Goal: Task Accomplishment & Management: Manage account settings

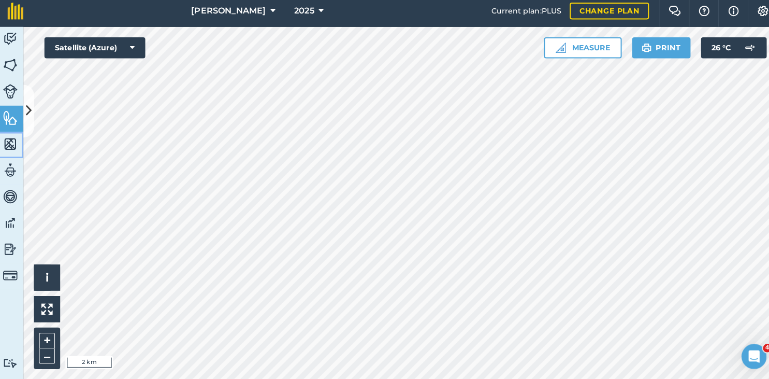
click at [11, 145] on img at bounding box center [13, 147] width 15 height 16
click at [9, 74] on img at bounding box center [13, 69] width 15 height 16
click at [30, 107] on icon at bounding box center [31, 114] width 6 height 18
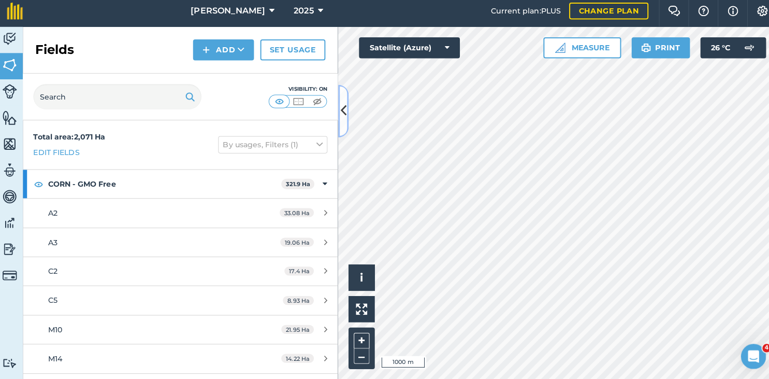
click at [339, 126] on button at bounding box center [342, 114] width 10 height 52
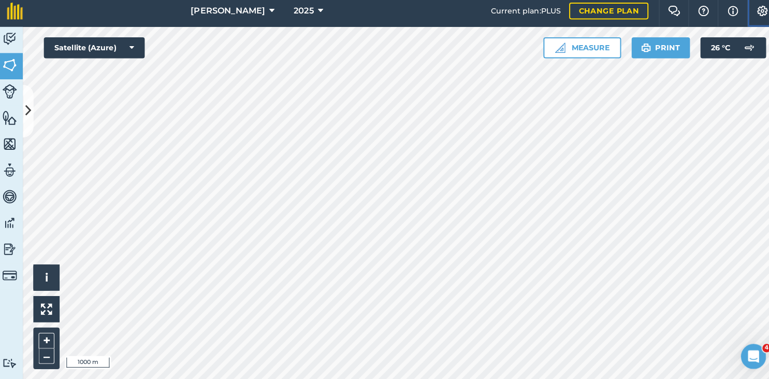
click at [754, 18] on img at bounding box center [755, 15] width 12 height 10
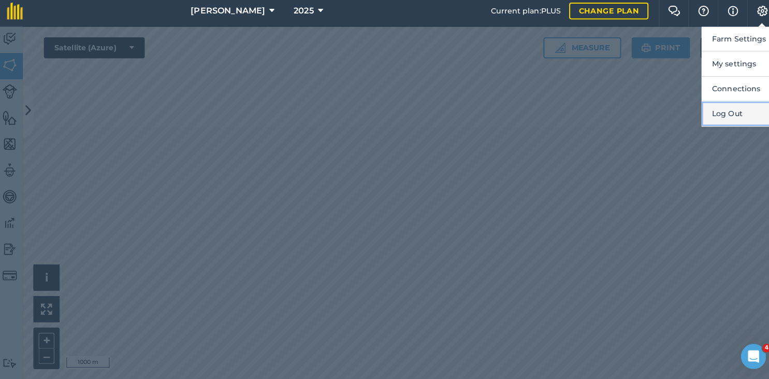
click at [717, 120] on button "Log Out" at bounding box center [732, 117] width 74 height 24
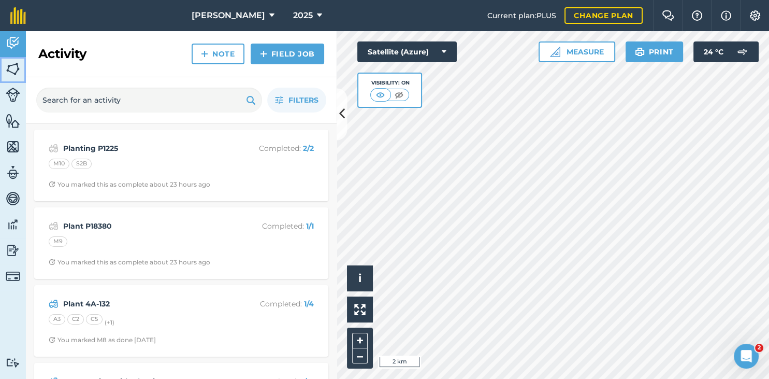
click at [19, 64] on img at bounding box center [13, 69] width 15 height 16
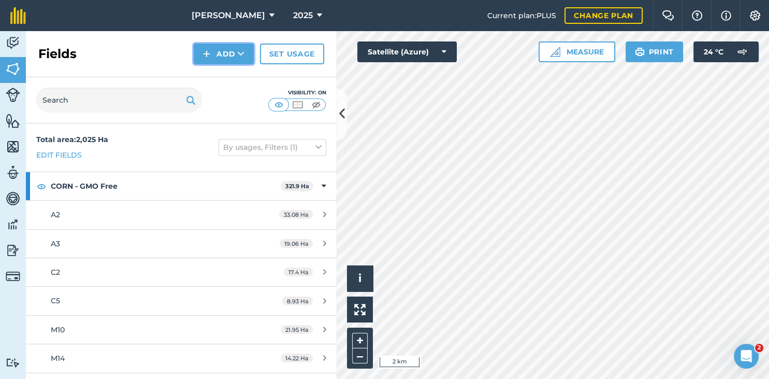
click at [240, 50] on icon at bounding box center [241, 54] width 7 height 10
click at [223, 107] on link "Import" at bounding box center [223, 100] width 57 height 23
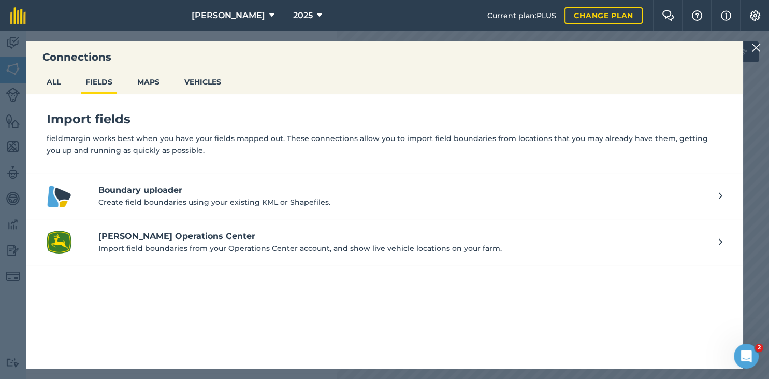
click at [191, 188] on h4 "Boundary uploader" at bounding box center [403, 190] width 610 height 12
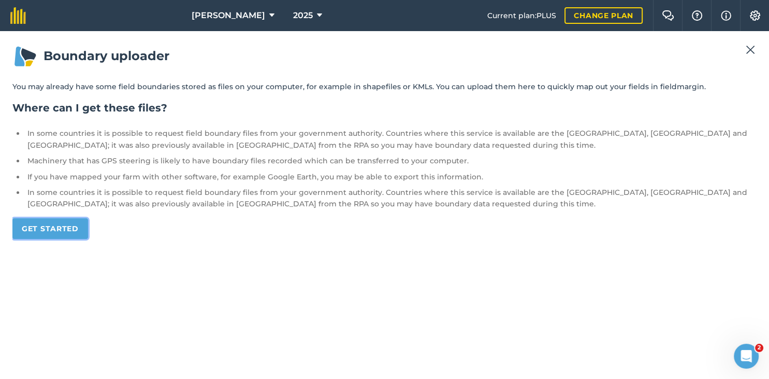
click at [64, 232] on link "Get started" at bounding box center [50, 228] width 76 height 21
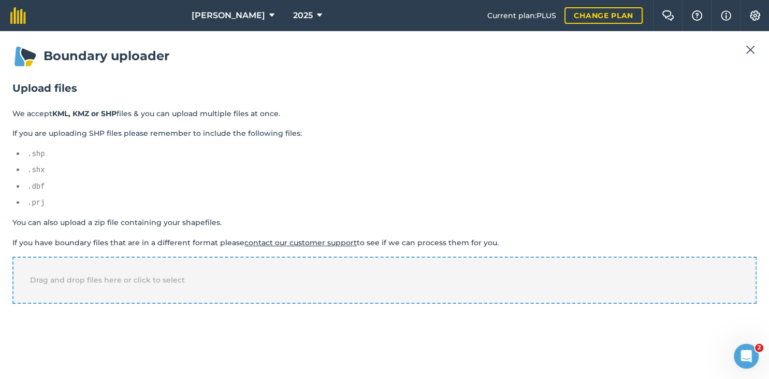
click at [74, 275] on span "Drag and drop files here or click to select" at bounding box center [107, 279] width 155 height 9
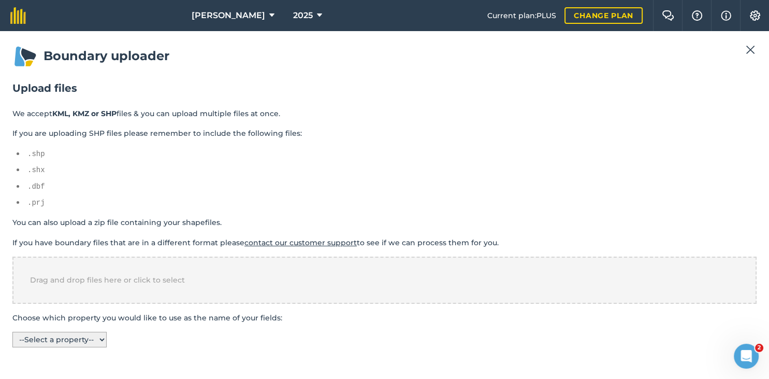
click at [12, 332] on select "-- Select a property -- name fill stroke stroke-width" at bounding box center [59, 340] width 94 height 16
select select "name"
click option "name" at bounding box center [0, 0] width 0 height 0
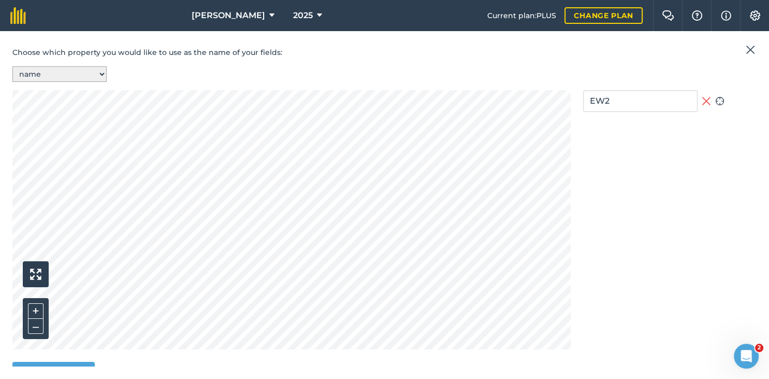
scroll to position [284, 0]
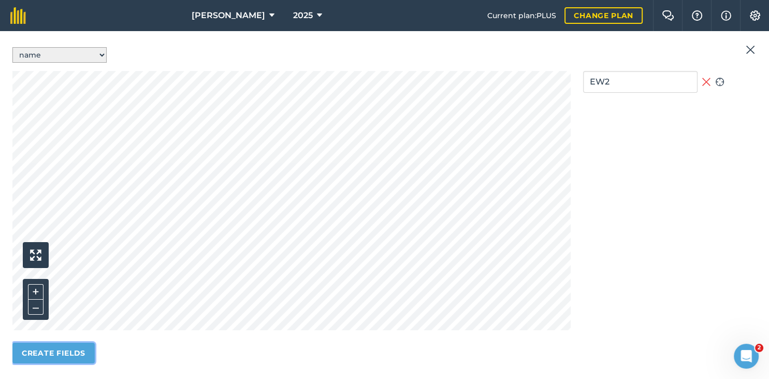
click at [74, 345] on button "Create fields" at bounding box center [53, 353] width 82 height 21
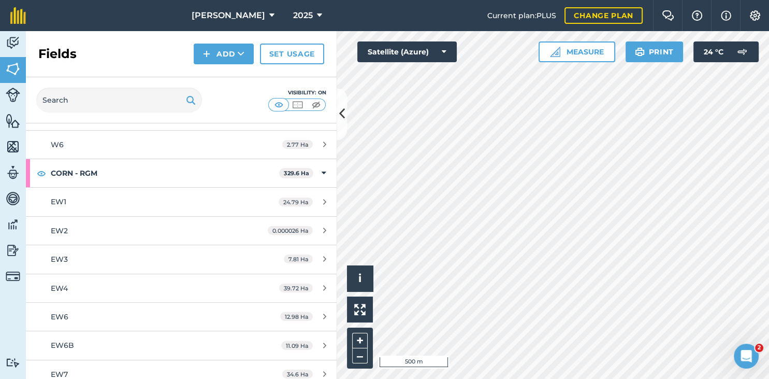
scroll to position [620, 0]
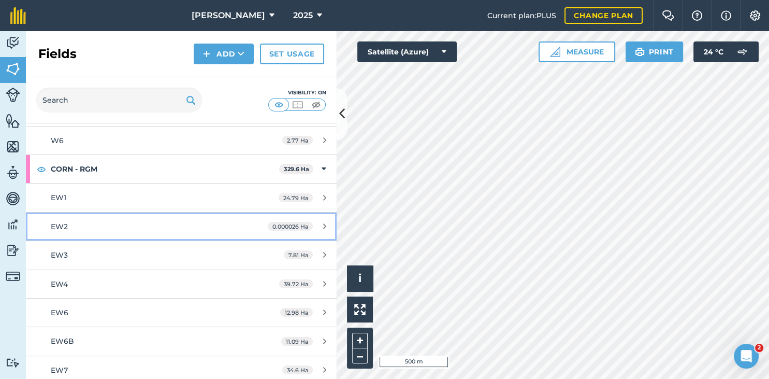
click at [281, 225] on span "0.000026 Ha" at bounding box center [290, 226] width 45 height 9
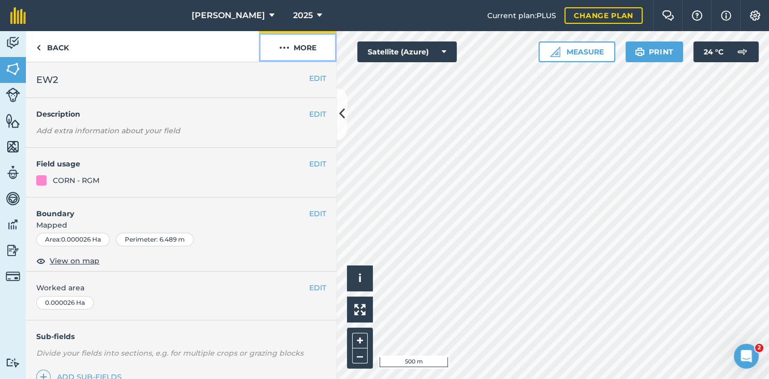
click at [306, 50] on button "More" at bounding box center [298, 46] width 78 height 31
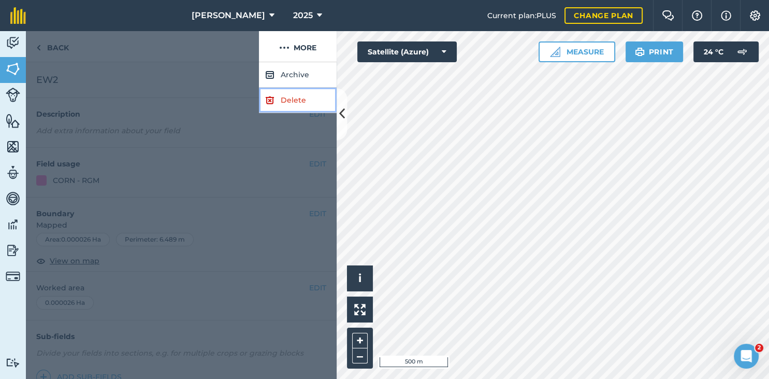
click at [295, 94] on link "Delete" at bounding box center [298, 100] width 78 height 25
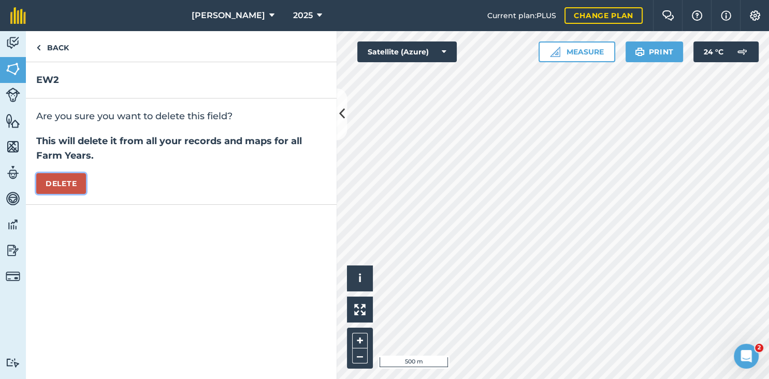
click at [71, 180] on button "Delete" at bounding box center [61, 183] width 50 height 21
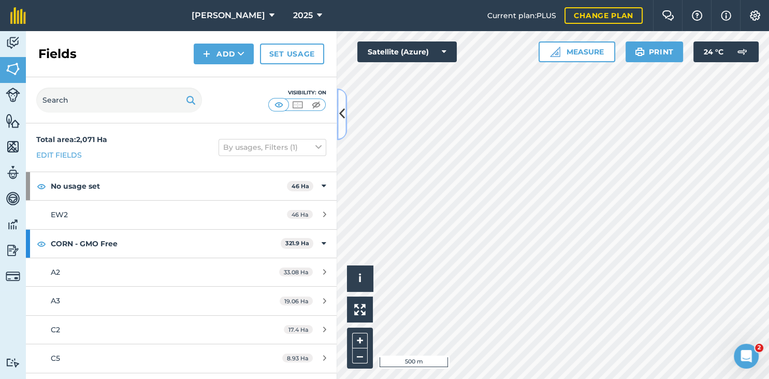
click at [344, 105] on button at bounding box center [342, 114] width 10 height 52
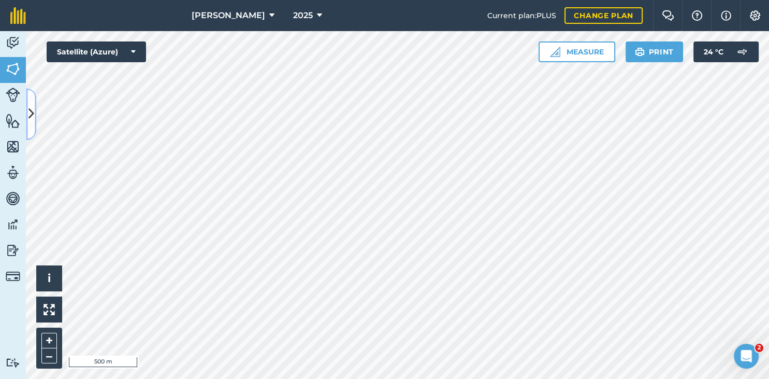
click at [26, 119] on button at bounding box center [31, 114] width 10 height 52
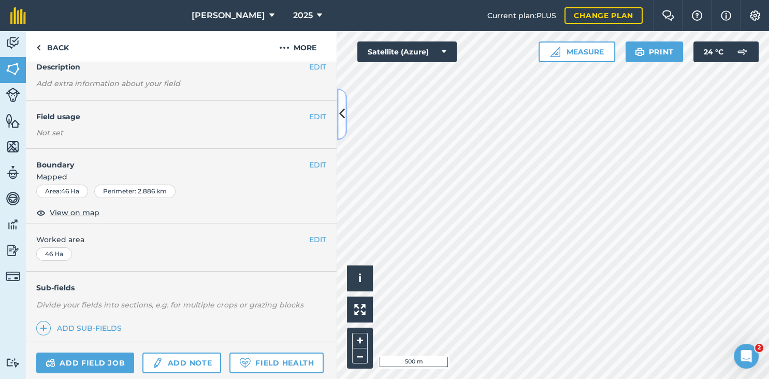
scroll to position [47, 0]
click at [313, 243] on button "EDIT" at bounding box center [317, 239] width 17 height 11
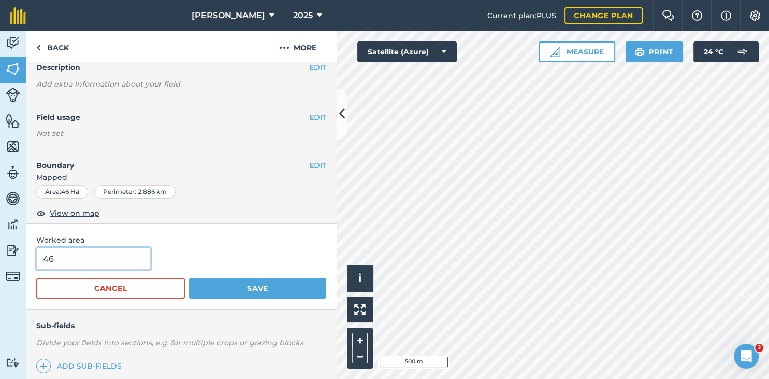
click at [113, 261] on input "46" at bounding box center [93, 259] width 115 height 22
type input "4"
type input "37.9"
click at [189, 278] on button "Save" at bounding box center [257, 288] width 137 height 21
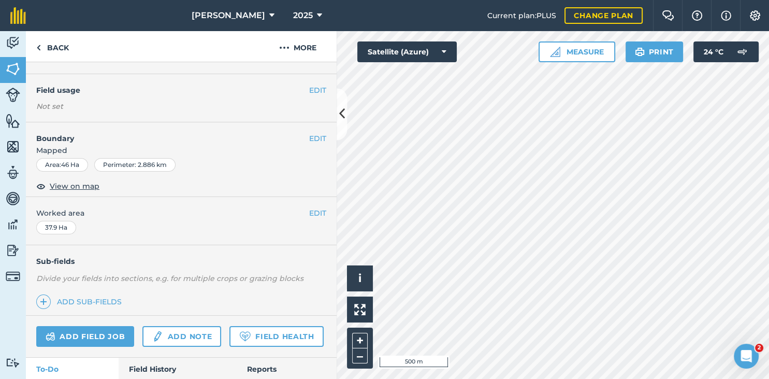
scroll to position [0, 0]
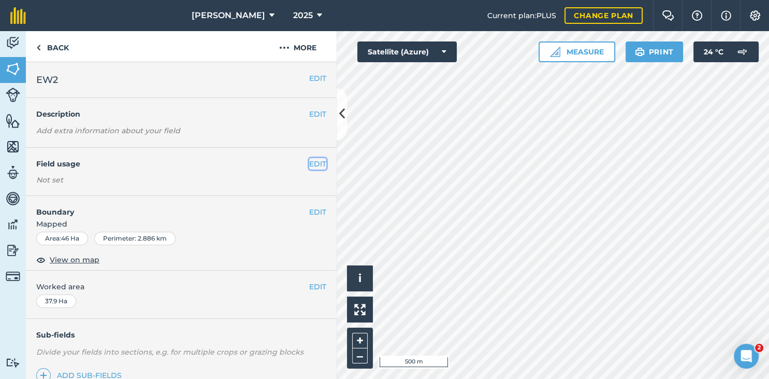
click at [312, 164] on button "EDIT" at bounding box center [317, 163] width 17 height 11
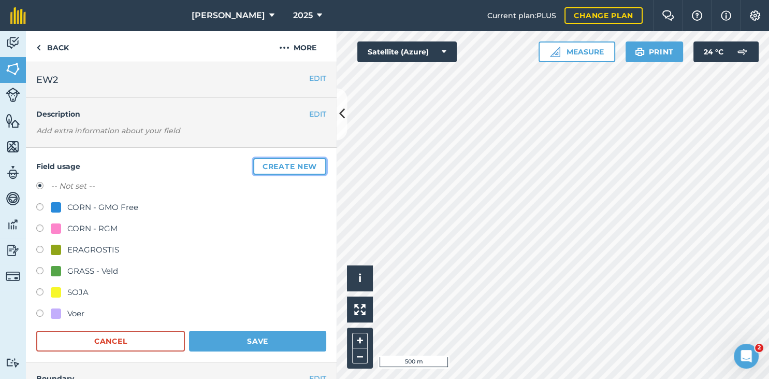
click at [312, 164] on button "Create new" at bounding box center [289, 166] width 73 height 17
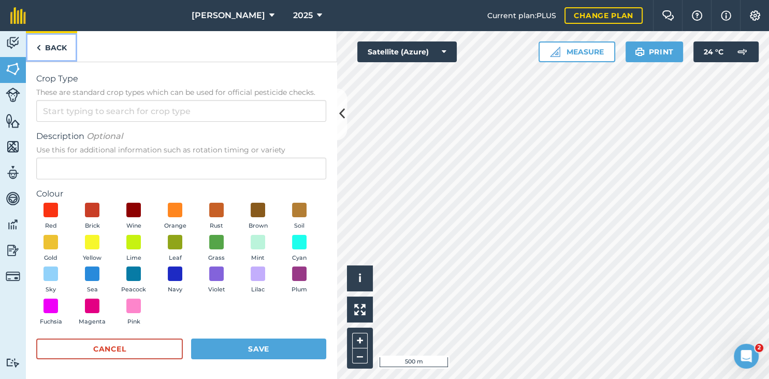
click at [55, 44] on link "Back" at bounding box center [51, 46] width 51 height 31
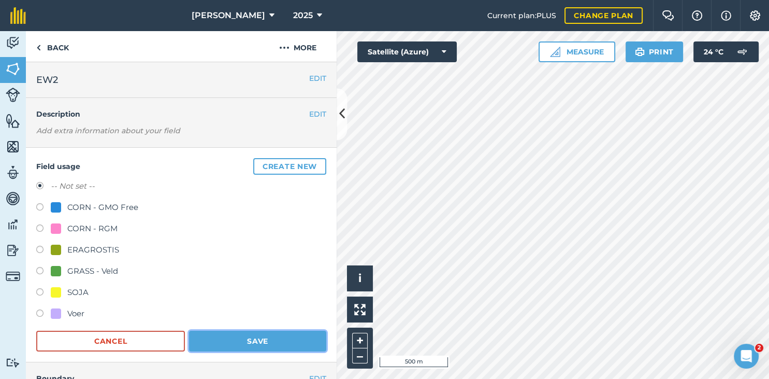
click at [239, 340] on button "Save" at bounding box center [257, 341] width 137 height 21
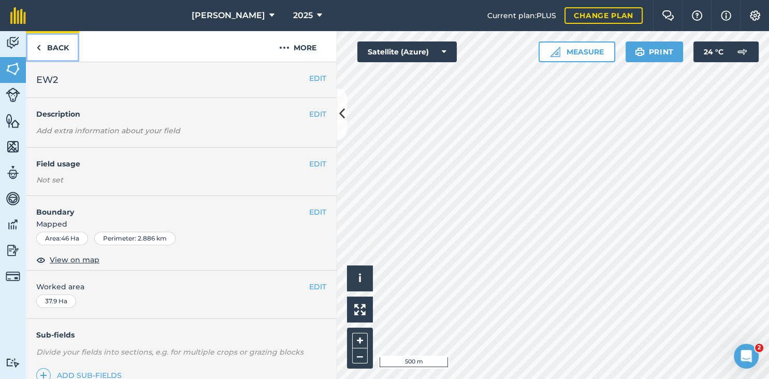
click at [62, 53] on link "Back" at bounding box center [52, 46] width 53 height 31
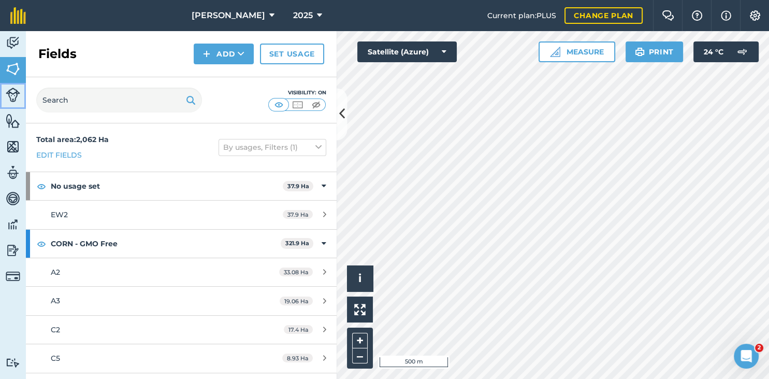
click at [18, 91] on img at bounding box center [13, 95] width 15 height 15
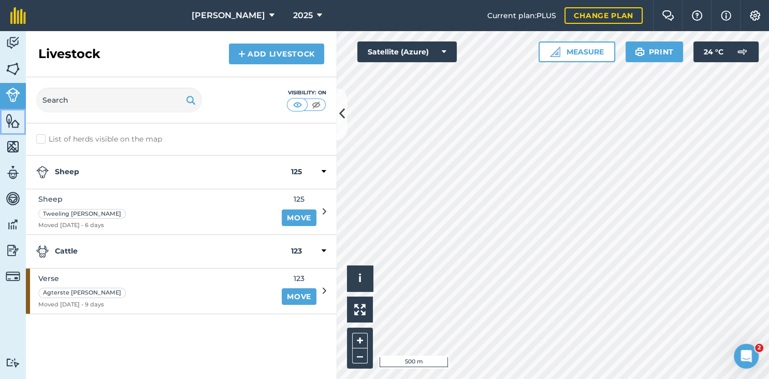
click at [13, 119] on img at bounding box center [13, 121] width 15 height 16
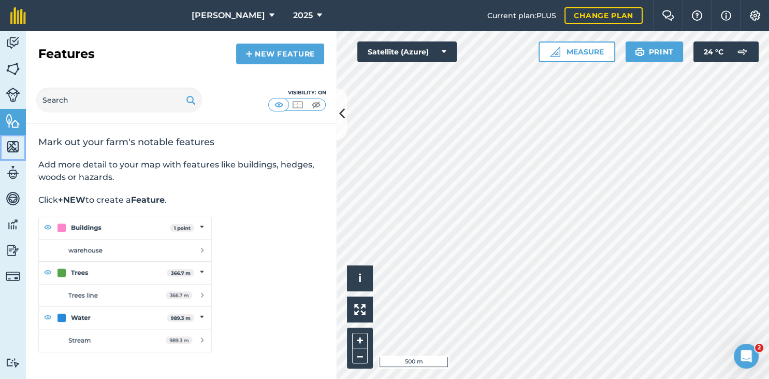
click at [18, 146] on img at bounding box center [13, 147] width 15 height 16
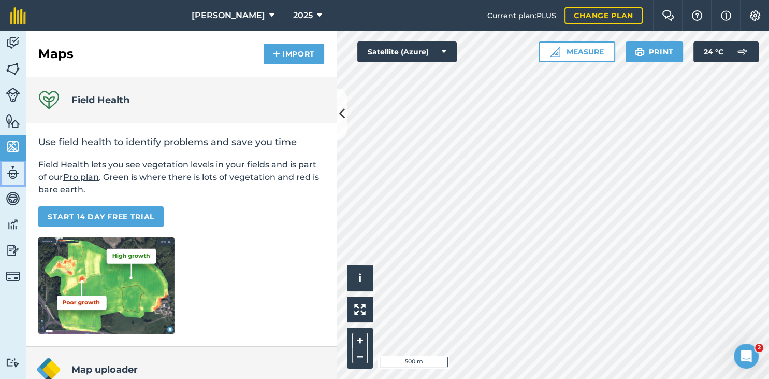
click at [13, 176] on img at bounding box center [13, 173] width 15 height 16
select select "MEMBER"
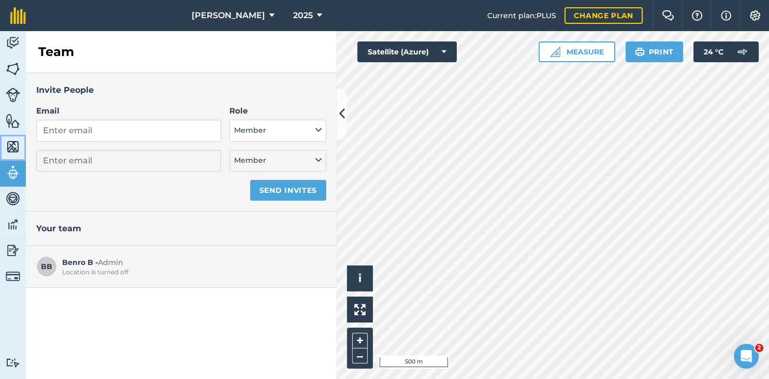
click at [18, 152] on img at bounding box center [13, 147] width 15 height 16
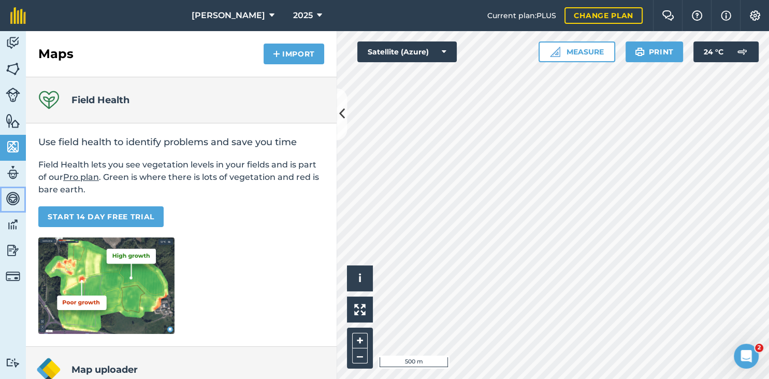
click at [13, 198] on img at bounding box center [13, 199] width 15 height 16
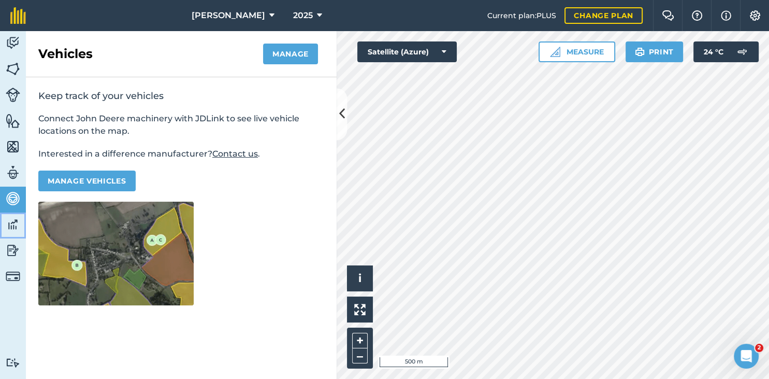
click at [13, 220] on img at bounding box center [13, 225] width 15 height 16
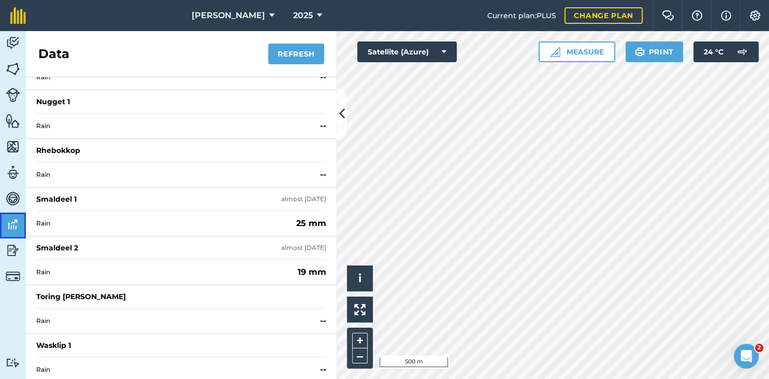
scroll to position [275, 0]
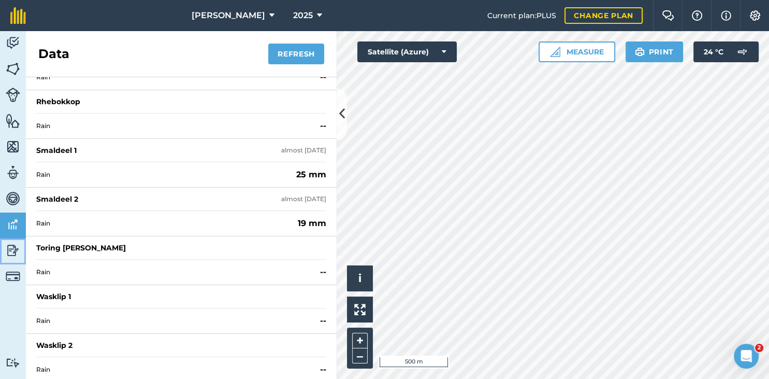
click at [5, 255] on link "Reporting" at bounding box center [13, 251] width 26 height 26
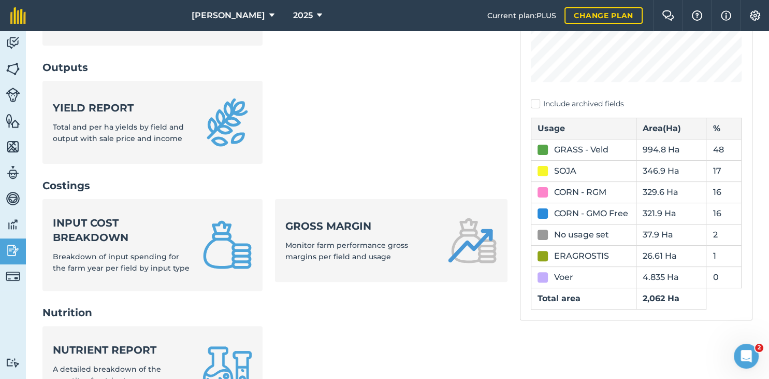
scroll to position [267, 0]
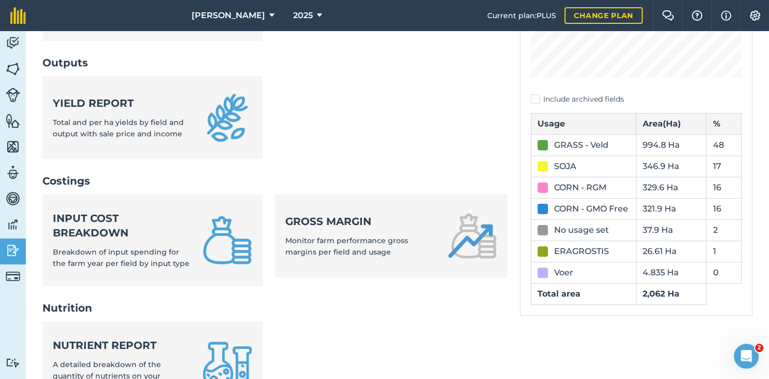
click at [616, 150] on div "GRASS - Veld" at bounding box center [584, 145] width 92 height 12
click at [449, 155] on ul "Yield report Total and per ha yields by field and output with sale price and in…" at bounding box center [274, 123] width 465 height 95
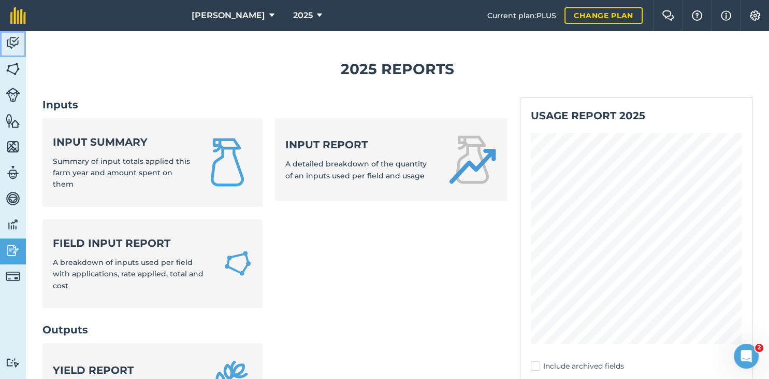
click at [16, 45] on img at bounding box center [13, 43] width 15 height 16
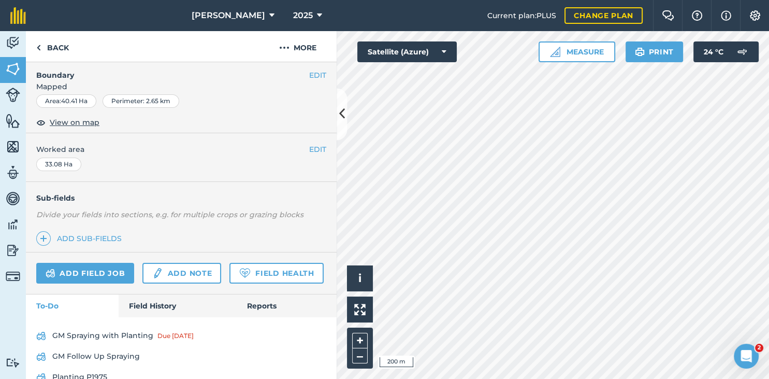
scroll to position [158, 0]
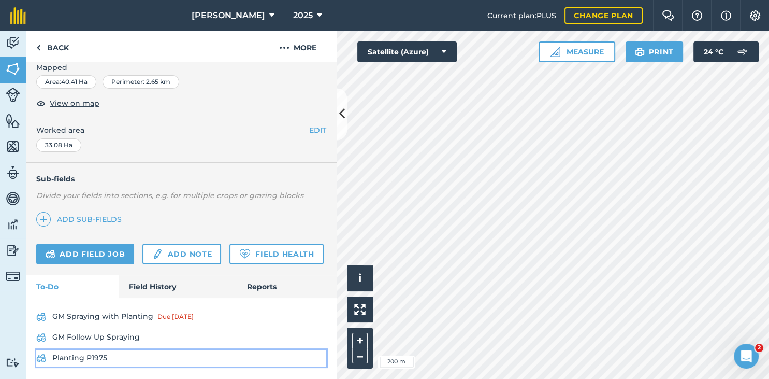
click at [103, 358] on link "Planting P1975" at bounding box center [181, 358] width 290 height 17
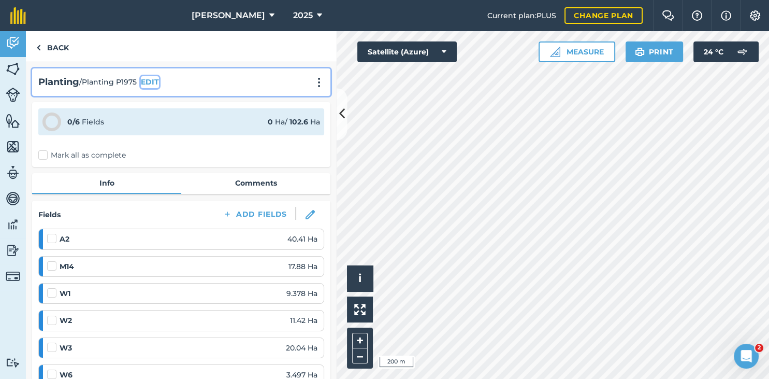
click at [150, 80] on button "EDIT" at bounding box center [150, 81] width 18 height 11
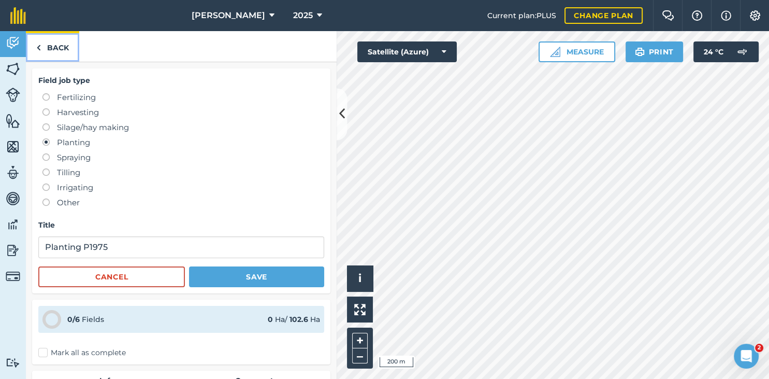
click at [46, 42] on link "Back" at bounding box center [52, 46] width 53 height 31
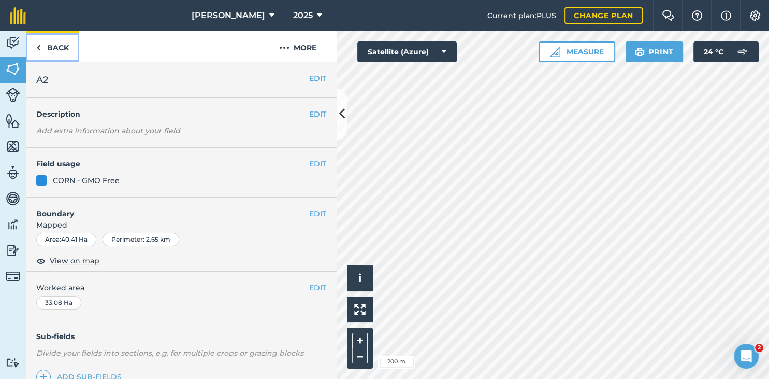
click at [60, 46] on link "Back" at bounding box center [52, 46] width 53 height 31
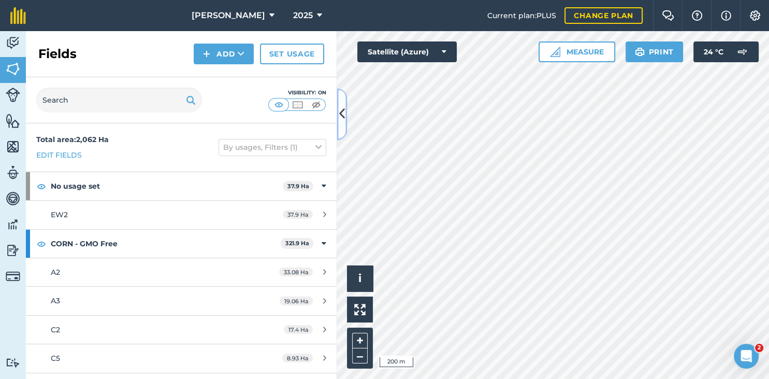
click at [340, 121] on icon at bounding box center [342, 114] width 6 height 18
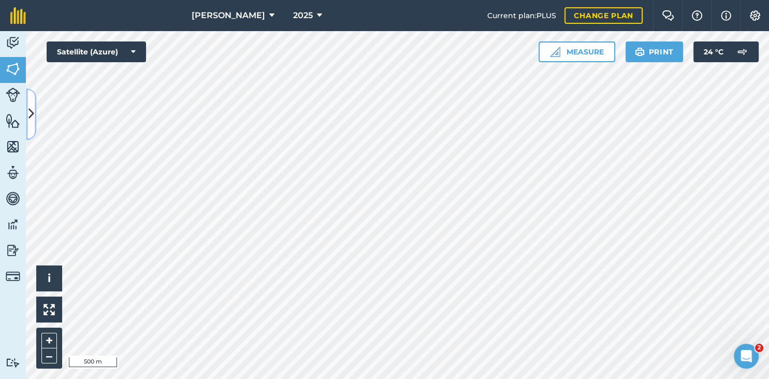
click at [28, 123] on button at bounding box center [31, 114] width 10 height 52
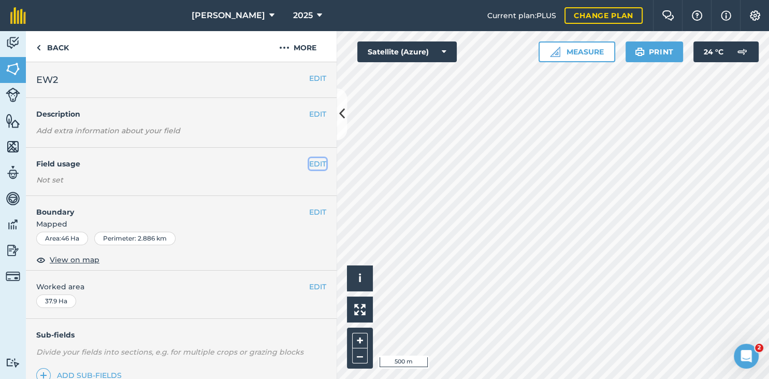
click at [318, 161] on button "EDIT" at bounding box center [317, 163] width 17 height 11
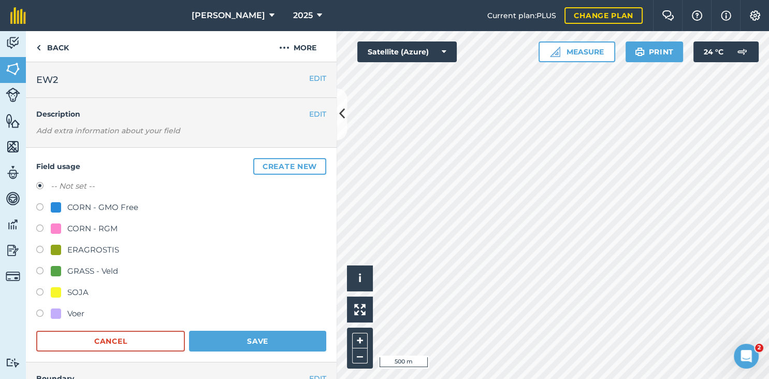
click at [101, 229] on div "CORN - RGM" at bounding box center [92, 228] width 50 height 12
radio input "true"
radio input "false"
click at [244, 341] on button "Save" at bounding box center [257, 341] width 137 height 21
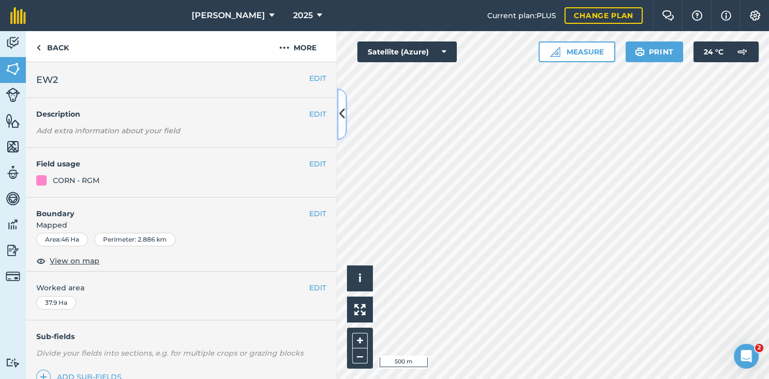
click at [341, 116] on icon at bounding box center [342, 114] width 6 height 18
